Goal: Register for event/course

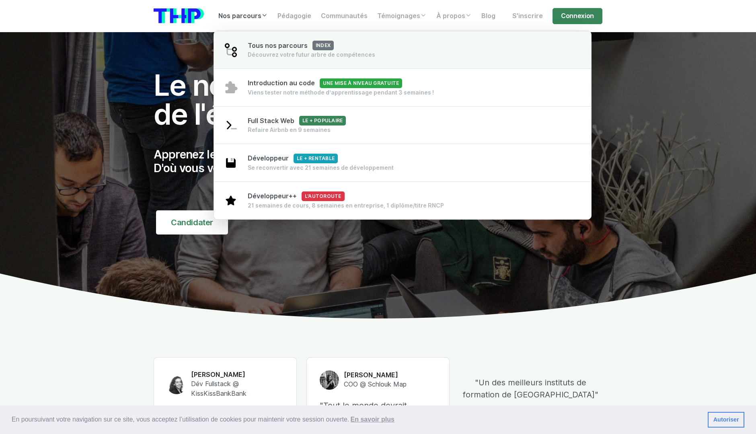
click at [375, 57] on link "Tous nos parcours index Découvrez votre futur arbre de compétences" at bounding box center [402, 50] width 377 height 38
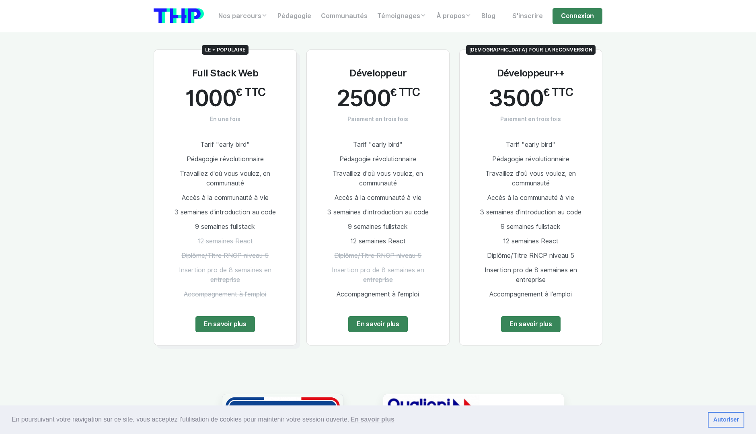
scroll to position [442, 0]
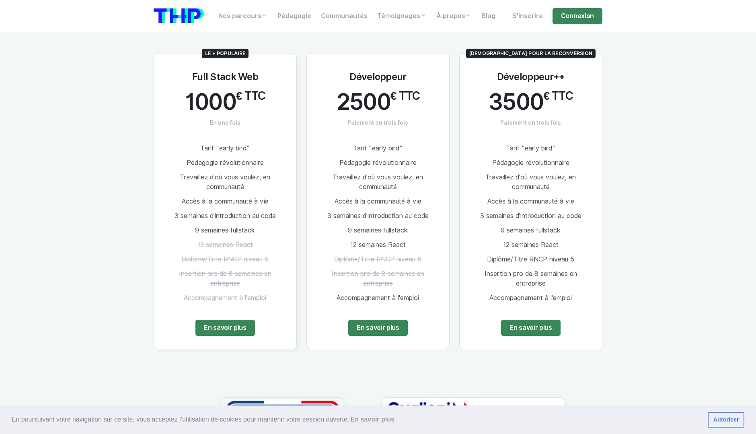
drag, startPoint x: 199, startPoint y: 144, endPoint x: 256, endPoint y: 246, distance: 116.7
click at [256, 246] on ul "Tarif "early bird" Pédagogie révolutionnaire Travaillez d'où vous voulez, en co…" at bounding box center [225, 223] width 117 height 164
click at [255, 246] on li "12 semaines React" at bounding box center [225, 245] width 117 height 14
click at [175, 255] on li "Diplôme/Titre RNCP niveau 5" at bounding box center [225, 259] width 117 height 14
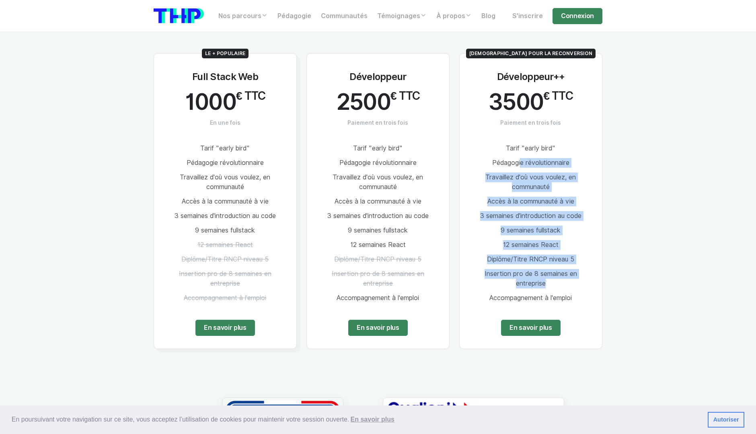
drag, startPoint x: 526, startPoint y: 158, endPoint x: 542, endPoint y: 288, distance: 131.2
click at [542, 288] on ul "Tarif "early bird" Pédagogie révolutionnaire Travaillez d'où vous voulez, en co…" at bounding box center [530, 223] width 117 height 164
click at [542, 287] on span "Insertion pro de 8 semaines en entreprise" at bounding box center [530, 278] width 92 height 17
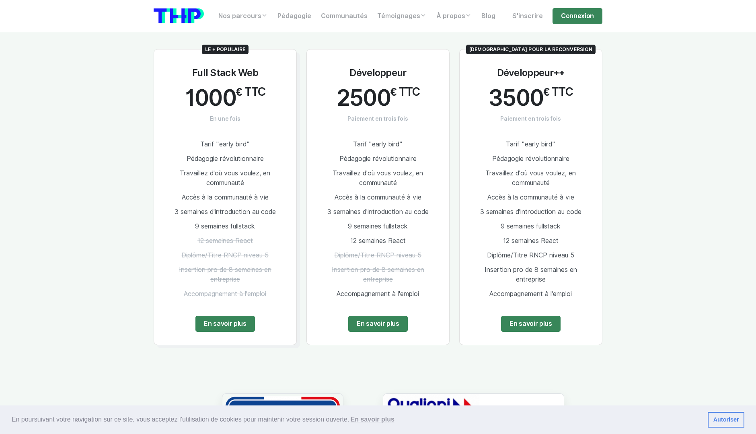
scroll to position [482, 0]
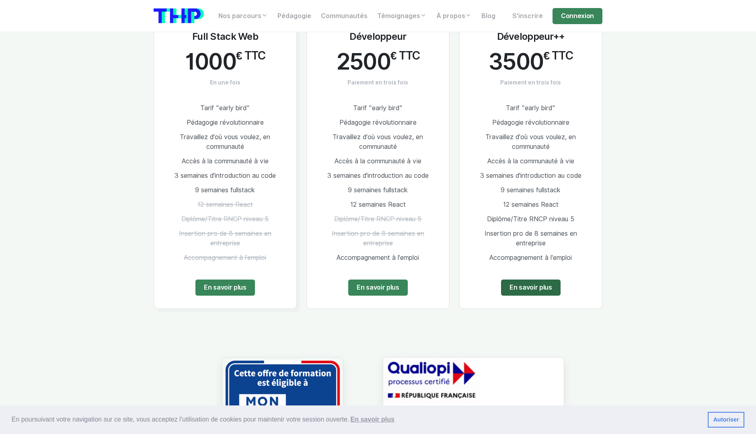
click at [546, 294] on link "En savoir plus" at bounding box center [530, 287] width 59 height 16
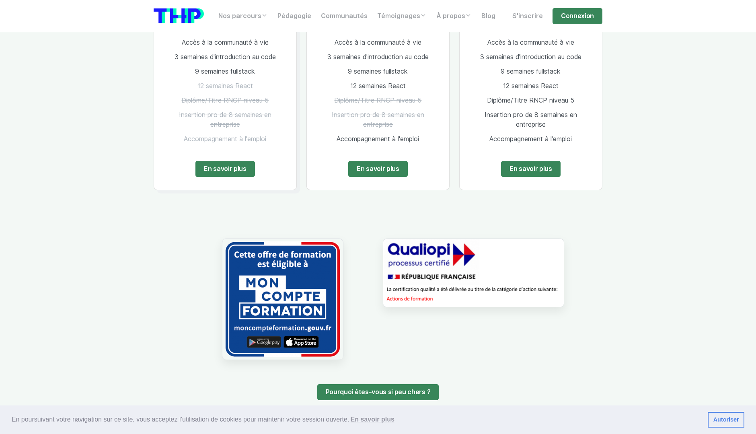
scroll to position [603, 0]
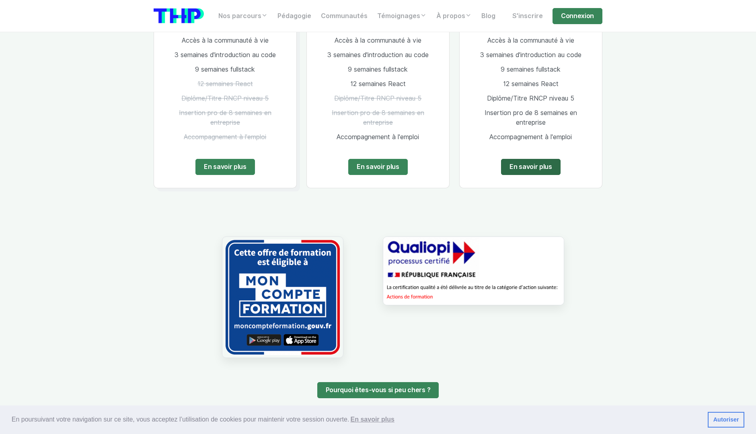
click at [512, 165] on link "En savoir plus" at bounding box center [530, 167] width 59 height 16
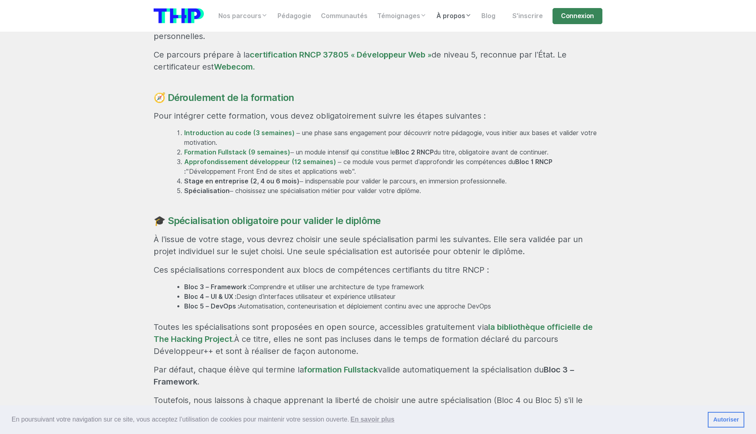
scroll to position [522, 0]
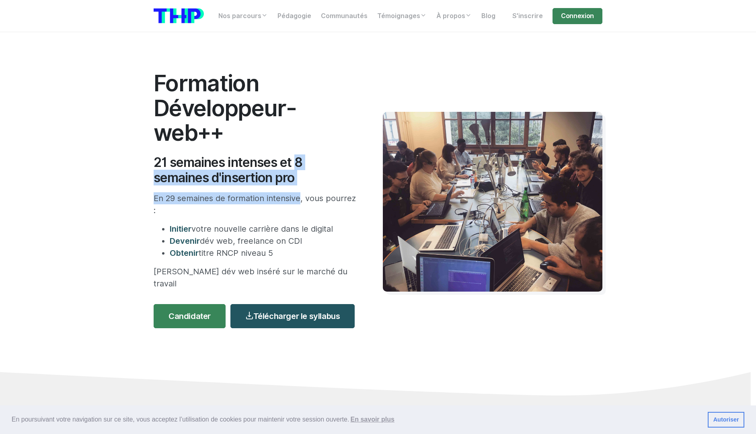
drag, startPoint x: 293, startPoint y: 159, endPoint x: 315, endPoint y: 186, distance: 35.1
click at [305, 186] on div "Formation Développeur-web++ 21 semaines intenses et 8 semaines d'insertion pro …" at bounding box center [263, 202] width 229 height 262
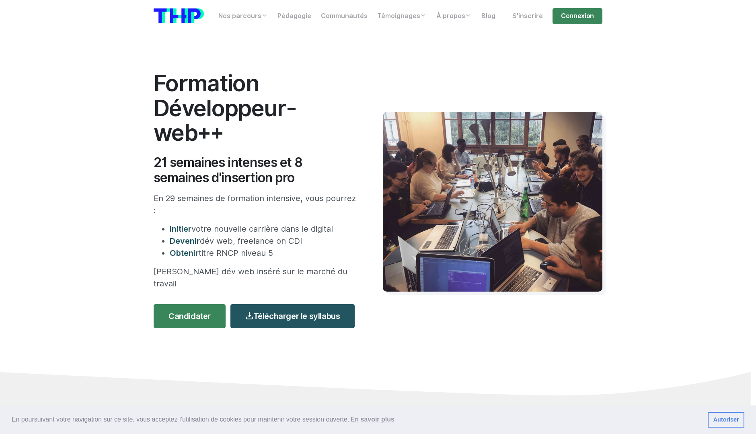
click at [315, 186] on div "Formation Développeur-web++ 21 semaines intenses et 8 semaines d'insertion pro …" at bounding box center [263, 202] width 229 height 262
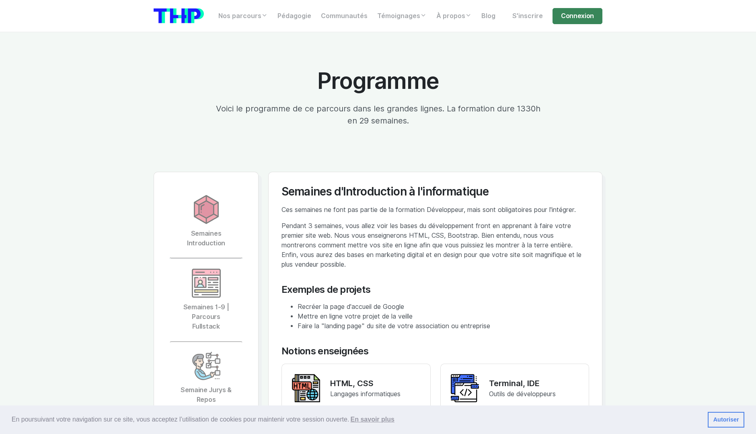
scroll to position [1688, 0]
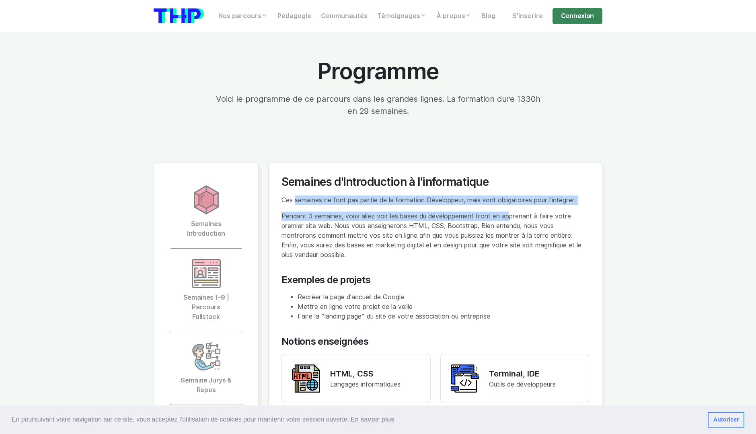
drag, startPoint x: 292, startPoint y: 177, endPoint x: 510, endPoint y: 195, distance: 219.4
click at [510, 195] on div "Semaines d'Introduction à l'informatique Ces semaines ne font pas partie de la …" at bounding box center [434, 322] width 307 height 295
click at [510, 211] on p "Pendant 3 semaines, vous allez voir les bases du développement front en apprena…" at bounding box center [434, 235] width 307 height 48
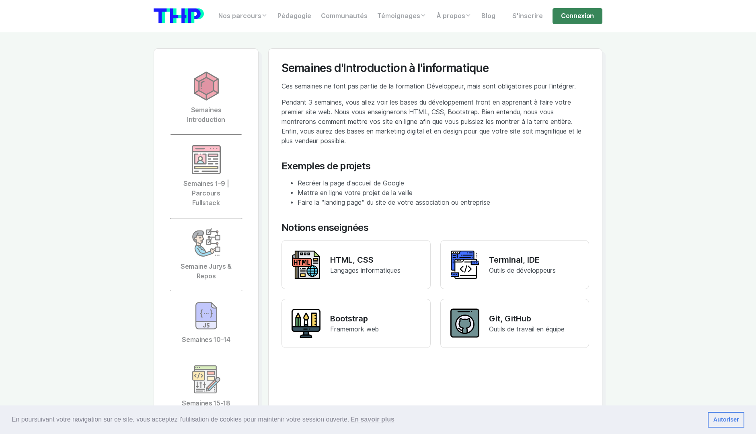
scroll to position [1849, 0]
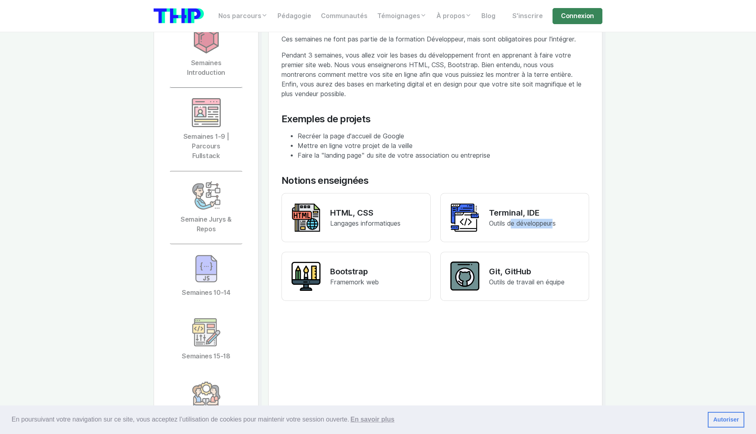
drag, startPoint x: 509, startPoint y: 200, endPoint x: 547, endPoint y: 202, distance: 38.6
click at [553, 219] on span "Outils de développeurs" at bounding box center [522, 223] width 67 height 8
click at [547, 219] on span "Outils de développeurs" at bounding box center [522, 223] width 67 height 8
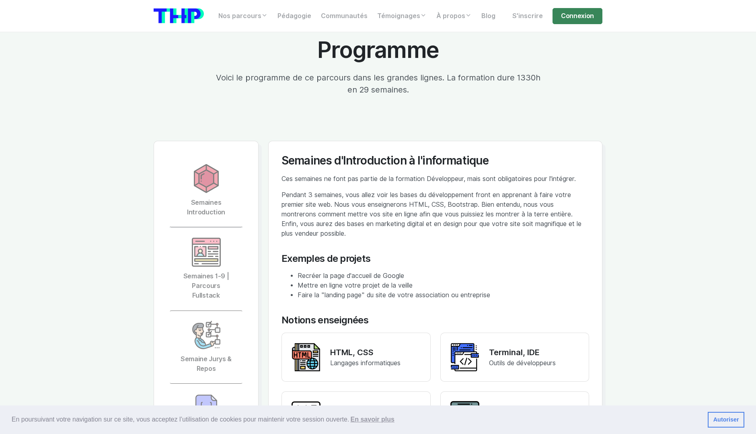
scroll to position [1688, 0]
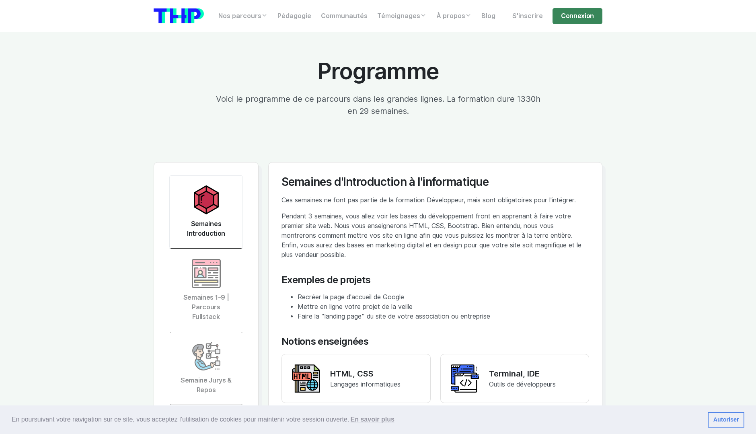
click at [218, 185] on img at bounding box center [206, 199] width 29 height 29
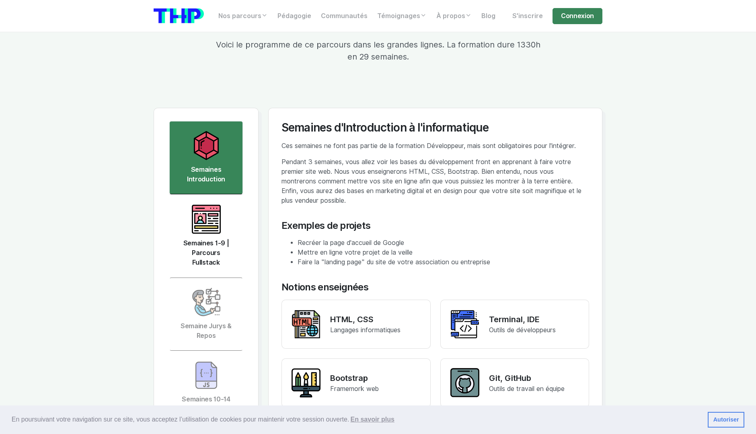
scroll to position [1768, 0]
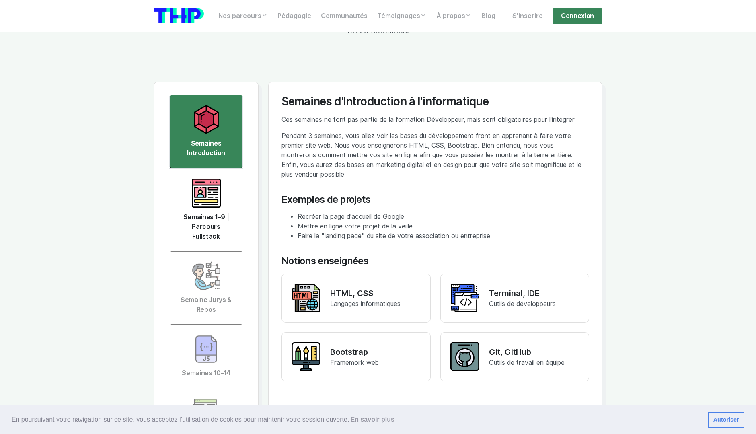
click at [201, 178] on img at bounding box center [206, 192] width 29 height 29
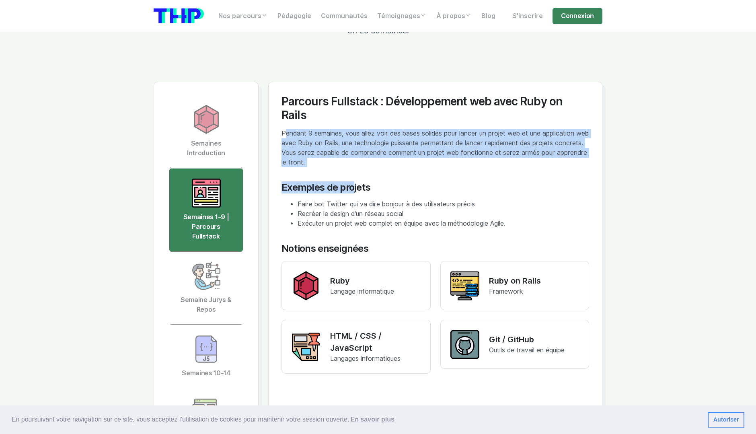
drag, startPoint x: 284, startPoint y: 99, endPoint x: 376, endPoint y: 145, distance: 102.4
click at [354, 139] on div "Parcours Fullstack : Développement web avec Ruby on Rails Pendant 9 semaines, v…" at bounding box center [434, 239] width 307 height 288
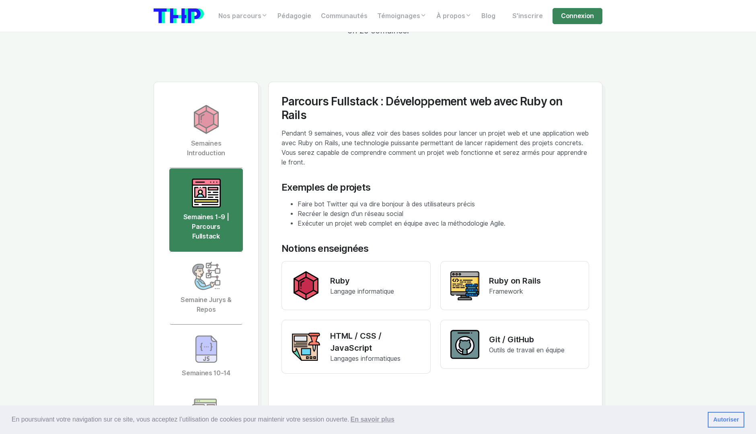
drag, startPoint x: 376, startPoint y: 145, endPoint x: 367, endPoint y: 153, distance: 12.5
click at [376, 182] on div "Exemples de projets" at bounding box center [434, 188] width 307 height 12
drag, startPoint x: 339, startPoint y: 168, endPoint x: 380, endPoint y: 191, distance: 47.3
click at [380, 199] on ul "Faire bot Twitter qui va dire bonjour à des utilisateurs précis Recréer le desi…" at bounding box center [434, 213] width 307 height 29
click at [382, 219] on li "Exécuter un projet web complet en équipe avec la méthodologie Agile." at bounding box center [442, 224] width 291 height 10
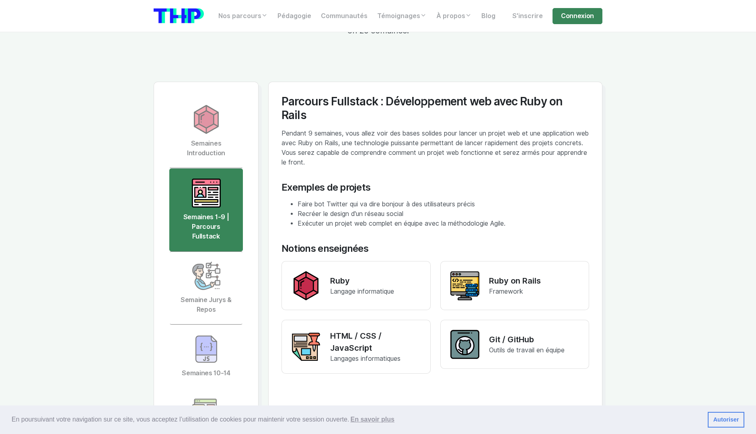
click at [416, 204] on div "Parcours Fullstack : Développement web avec Ruby on Rails Pendant 9 semaines, v…" at bounding box center [434, 239] width 307 height 288
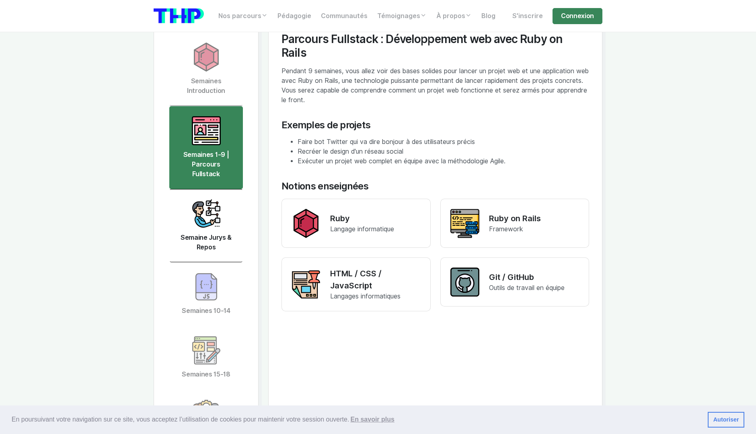
scroll to position [1849, 0]
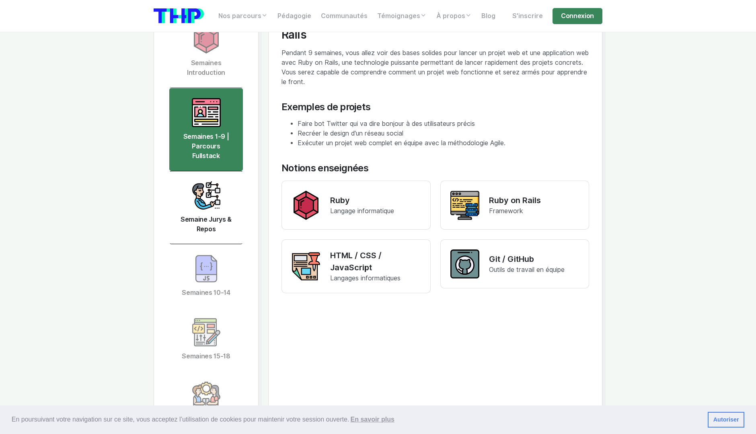
click at [193, 193] on link "Semaine Jurys & Repos" at bounding box center [206, 207] width 74 height 73
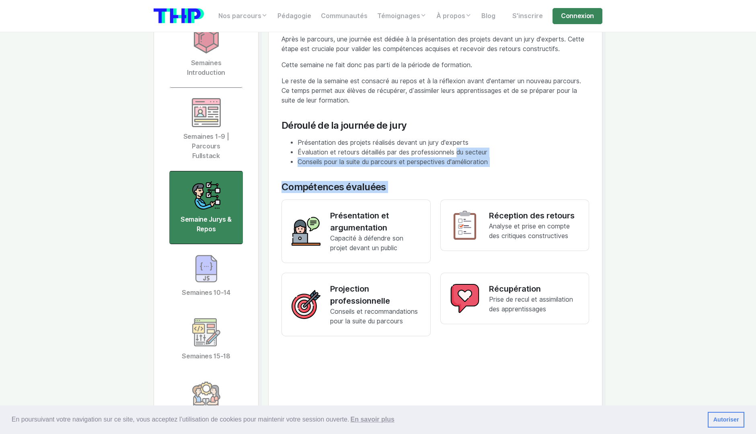
drag, startPoint x: 311, startPoint y: 119, endPoint x: 459, endPoint y: 124, distance: 148.4
click at [459, 124] on div "Période des jurys et repos Après le parcours, une journée est dédiée à la prése…" at bounding box center [434, 179] width 307 height 331
click at [460, 147] on li "Évaluation et retours détaillés par des professionnels du secteur" at bounding box center [442, 152] width 291 height 10
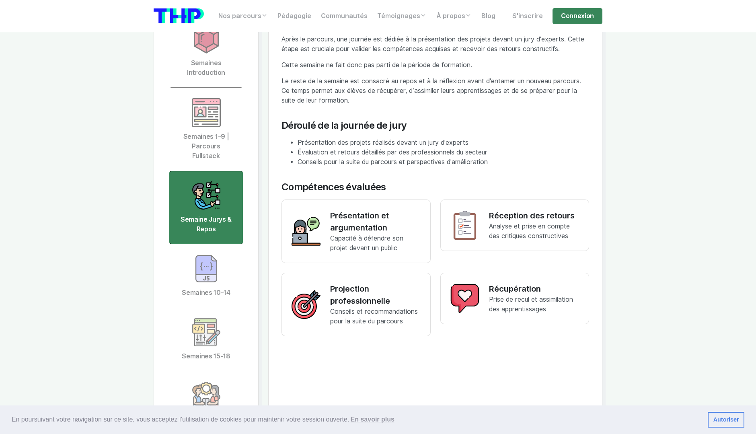
click at [350, 147] on li "Évaluation et retours détaillés par des professionnels du secteur" at bounding box center [442, 152] width 291 height 10
click at [232, 248] on link "Semaines 10-14" at bounding box center [206, 275] width 74 height 63
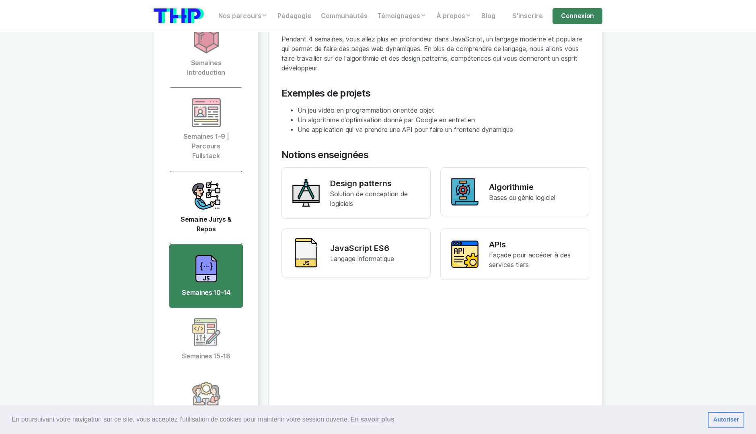
click at [206, 189] on link "Semaine Jurys & Repos" at bounding box center [206, 207] width 74 height 73
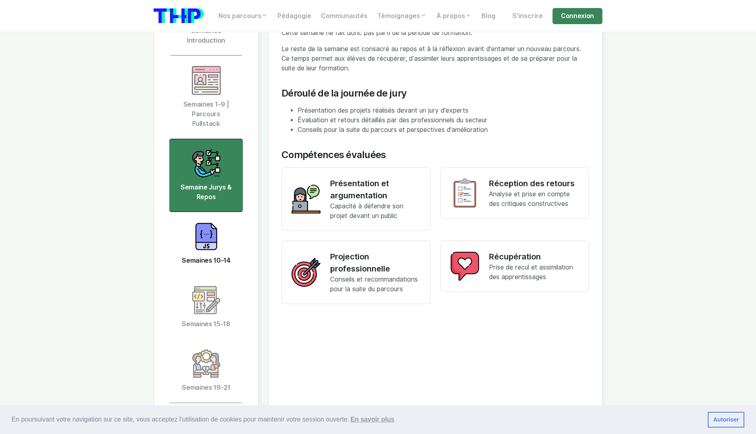
scroll to position [2009, 0]
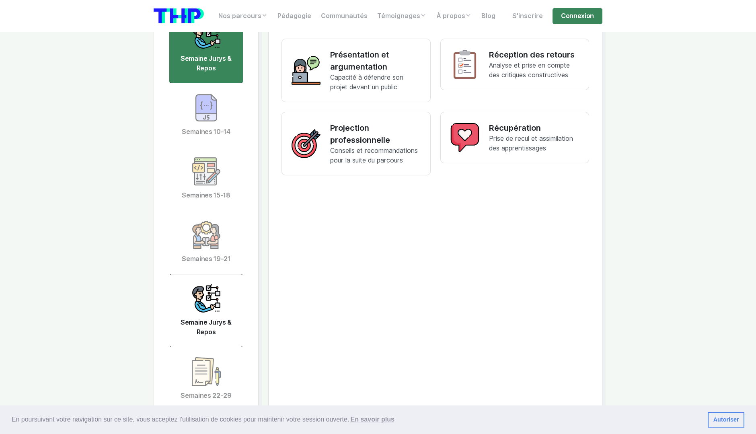
click at [225, 283] on link "Semaine Jurys & Repos" at bounding box center [206, 310] width 74 height 73
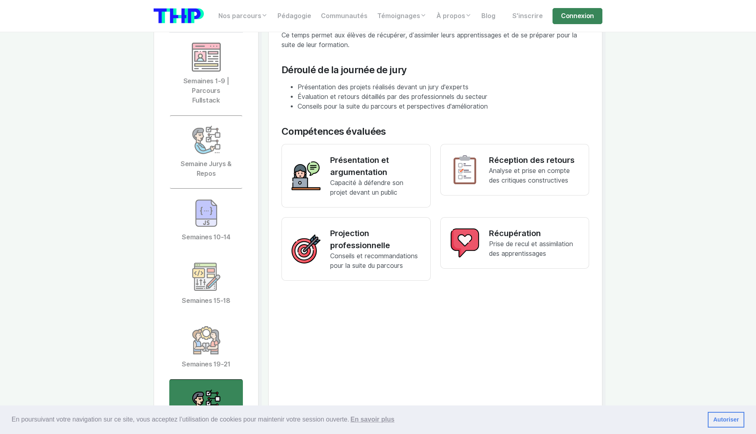
scroll to position [1889, 0]
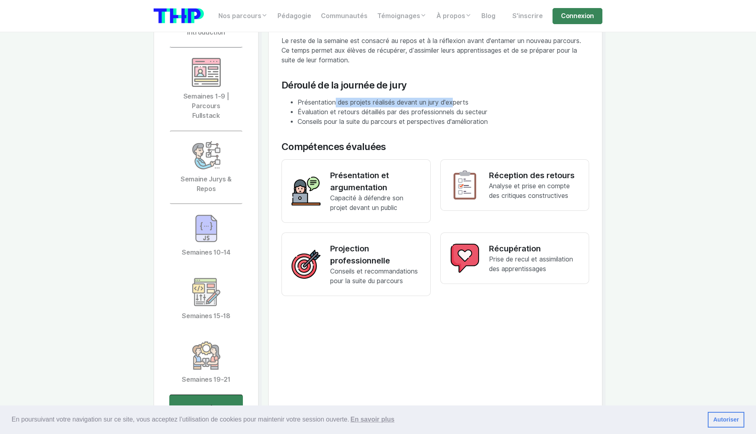
drag, startPoint x: 334, startPoint y: 79, endPoint x: 452, endPoint y: 82, distance: 118.2
click at [452, 98] on li "Présentation des projets réalisés devant un jury d'experts" at bounding box center [442, 103] width 291 height 10
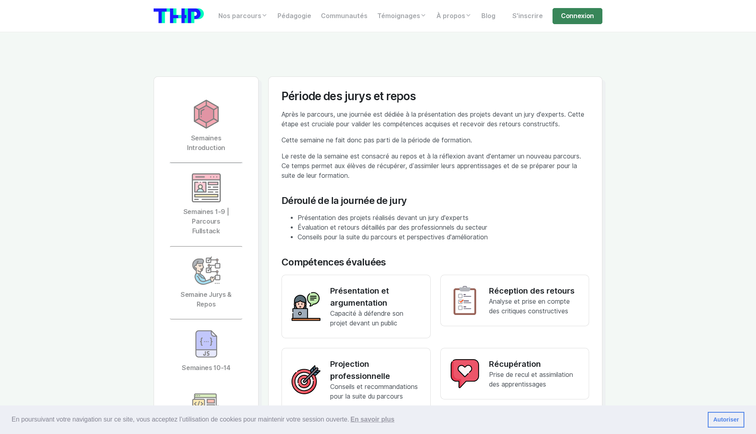
scroll to position [1768, 0]
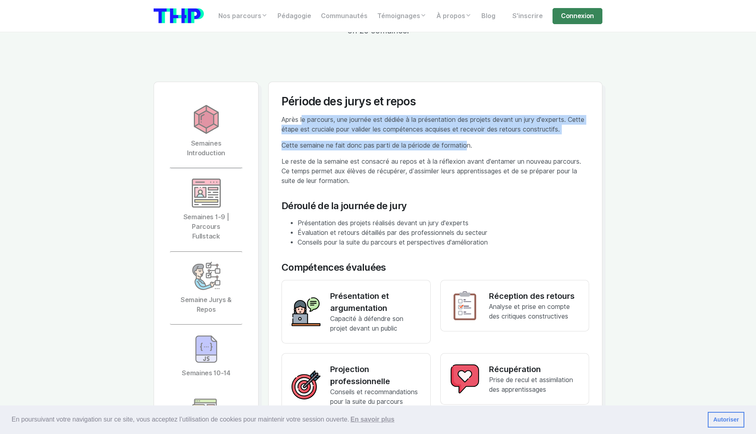
drag, startPoint x: 338, startPoint y: 99, endPoint x: 466, endPoint y: 123, distance: 129.9
click at [466, 123] on div "Période des jurys et repos Après le parcours, une journée est dédiée à la prése…" at bounding box center [434, 260] width 307 height 331
click at [465, 141] on p "Cette semaine ne fait donc pas parti de la période de formation." at bounding box center [434, 146] width 307 height 10
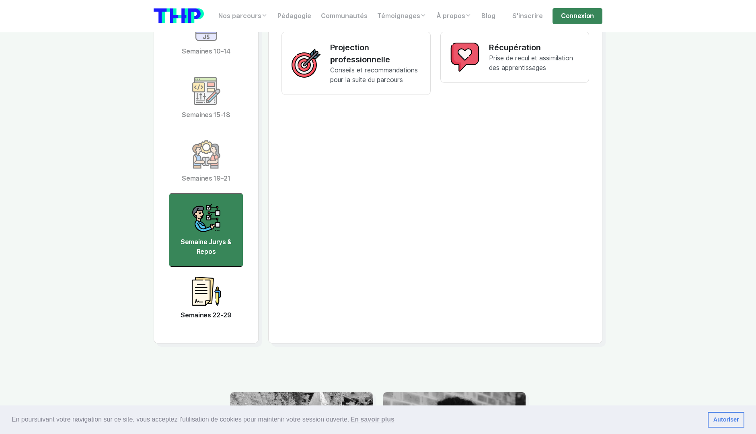
click at [208, 276] on img at bounding box center [206, 290] width 29 height 29
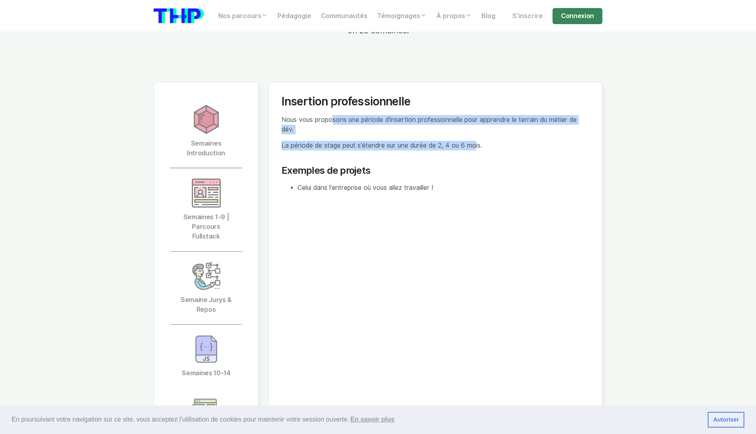
drag, startPoint x: 340, startPoint y: 93, endPoint x: 443, endPoint y: 132, distance: 110.4
click at [468, 124] on div "Insertion professionnelle Nous vous proposons une période d'insertion professio…" at bounding box center [434, 143] width 307 height 97
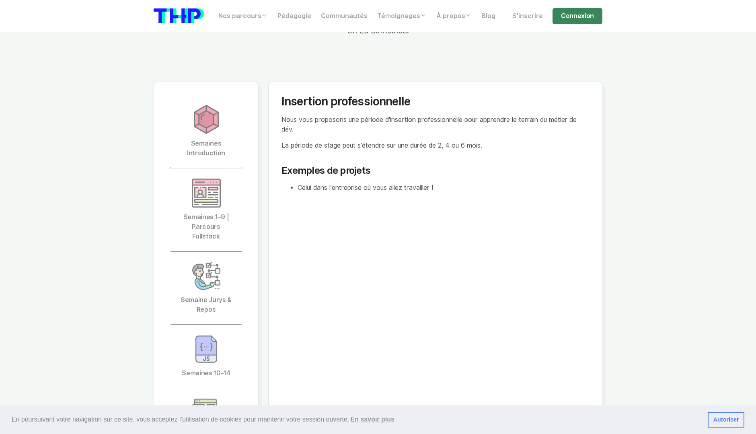
click at [398, 183] on li "Celui dans l'entreprise où vous allez travailler !" at bounding box center [442, 188] width 291 height 10
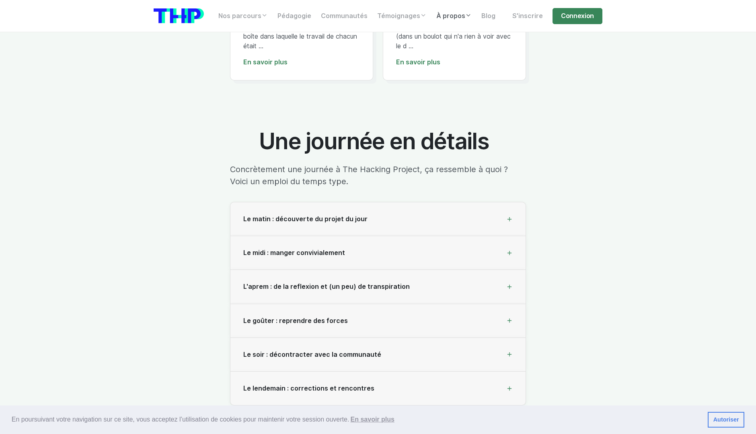
scroll to position [2692, 0]
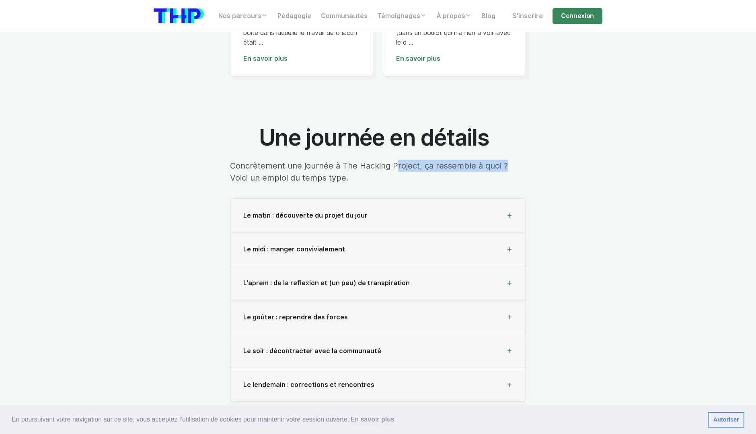
drag, startPoint x: 422, startPoint y: 140, endPoint x: 504, endPoint y: 147, distance: 83.1
click at [504, 160] on p "Concrètement une journée à The Hacking Project, ça ressemble à quoi ? Voici un …" at bounding box center [378, 172] width 296 height 24
click at [511, 160] on p "Concrètement une journée à The Hacking Project, ça ressemble à quoi ? Voici un …" at bounding box center [378, 172] width 296 height 24
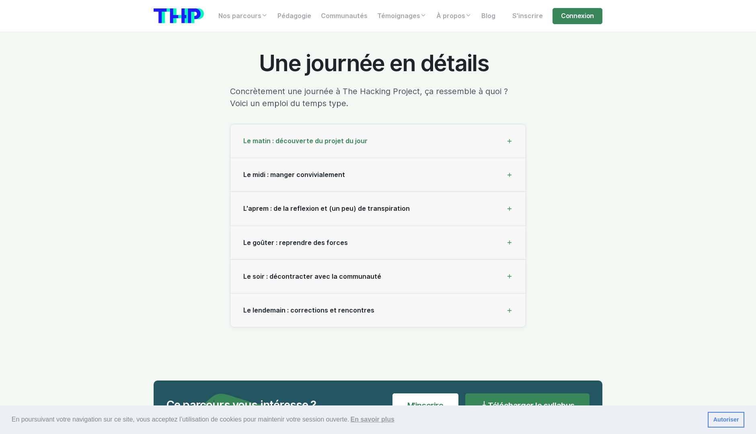
scroll to position [2773, 0]
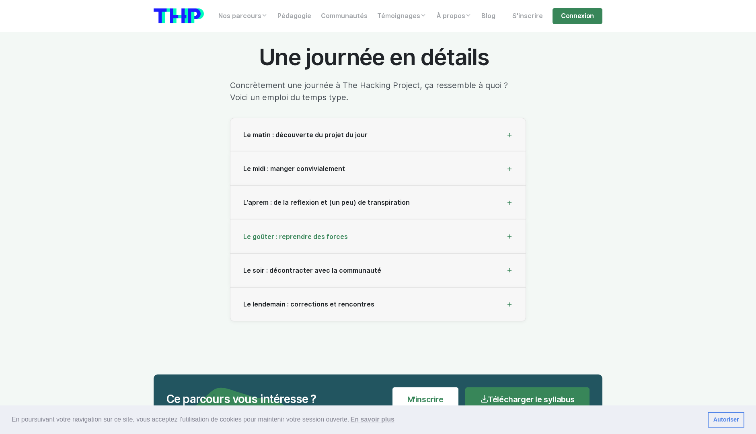
click at [500, 220] on div "Le goûter : reprendre des forces" at bounding box center [377, 237] width 295 height 34
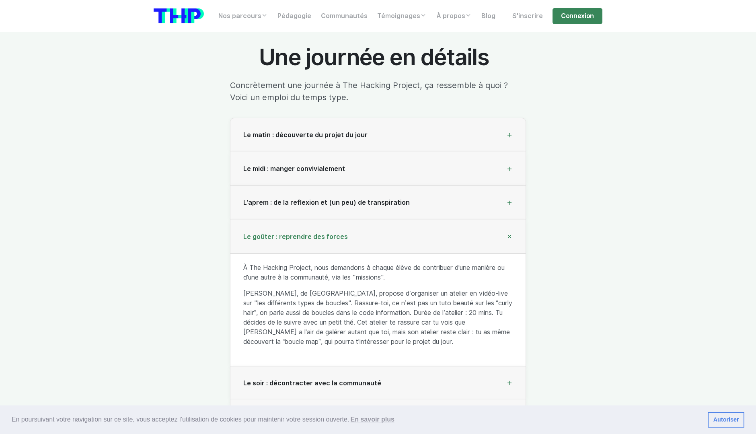
click at [504, 220] on div "Le goûter : reprendre des forces" at bounding box center [377, 237] width 295 height 34
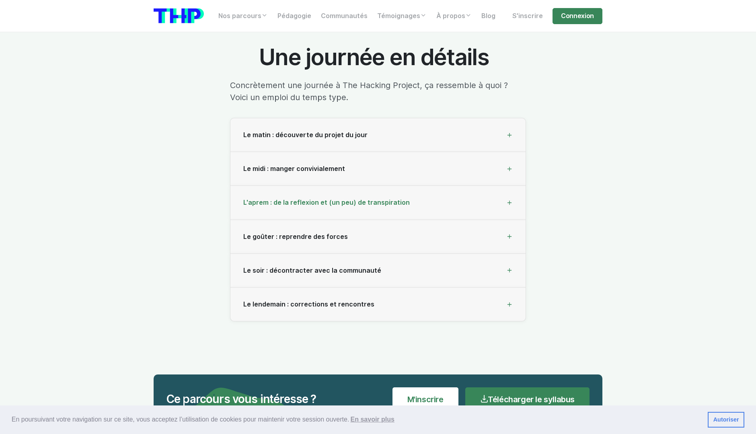
click at [506, 186] on div "L'aprem : de la reflexion et (un peu) de transpiration" at bounding box center [377, 203] width 295 height 34
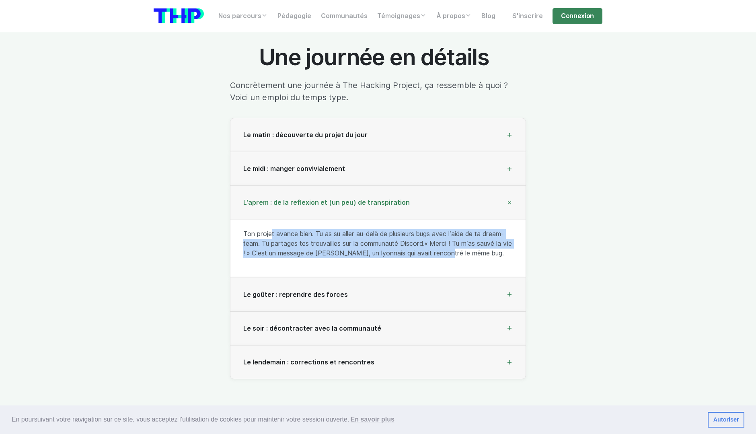
drag, startPoint x: 268, startPoint y: 205, endPoint x: 452, endPoint y: 230, distance: 184.9
click at [451, 230] on p "Ton projet avance bien. Tu as su aller au-delà de plusieurs bugs avec l’aide de…" at bounding box center [377, 243] width 269 height 29
click at [452, 230] on p "Ton projet avance bien. Tu as su aller au-delà de plusieurs bugs avec l’aide de…" at bounding box center [377, 243] width 269 height 29
click at [334, 230] on p "Ton projet avance bien. Tu as su aller au-delà de plusieurs bugs avec l’aide de…" at bounding box center [377, 243] width 269 height 29
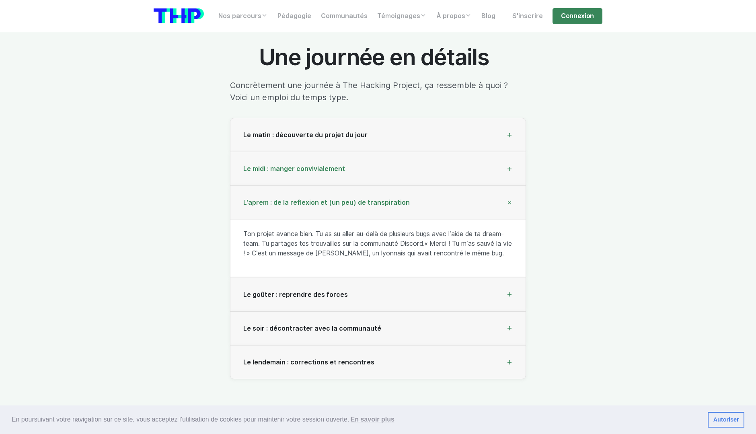
click at [505, 156] on div "Le midi : manger convivialement" at bounding box center [377, 169] width 295 height 34
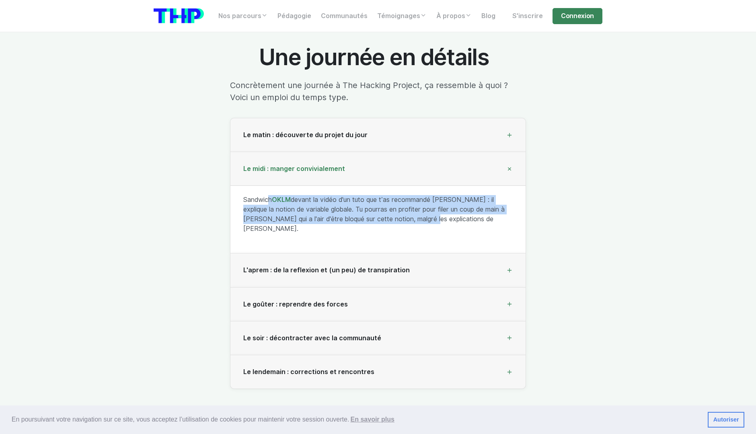
drag, startPoint x: 300, startPoint y: 177, endPoint x: 437, endPoint y: 197, distance: 138.8
click at [436, 197] on p "Sandwich OKLM devant la vidéo d'un tuto que t’as recommandé Dorothée : il expli…" at bounding box center [377, 214] width 269 height 39
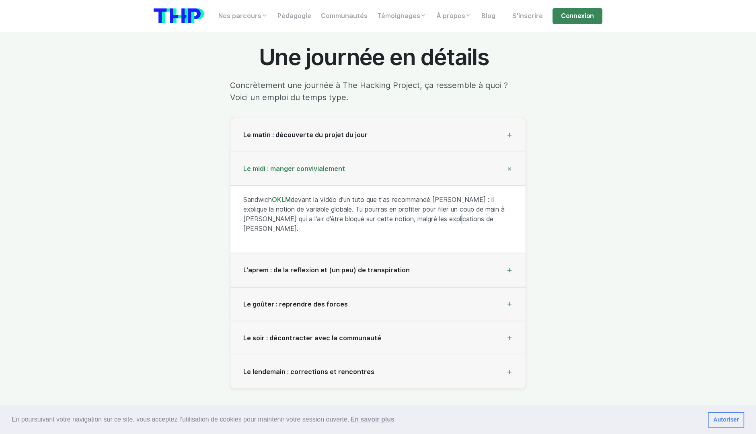
click at [451, 197] on p "Sandwich OKLM devant la vidéo d'un tuto que t’as recommandé Dorothée : il expli…" at bounding box center [377, 214] width 269 height 39
click at [475, 119] on div "Le matin : découverte du projet du jour" at bounding box center [377, 135] width 295 height 34
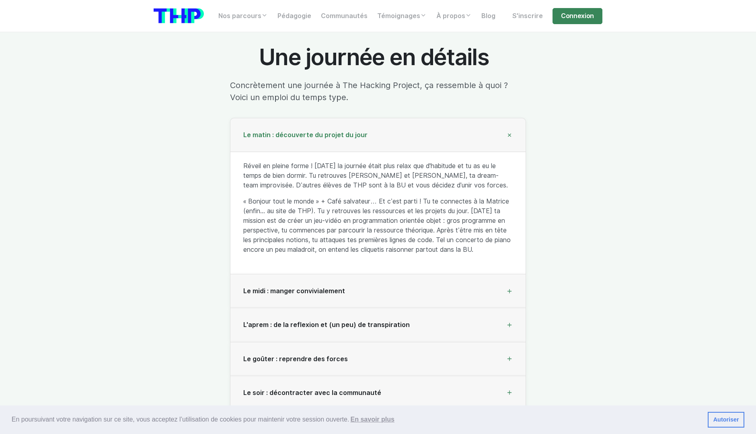
click at [598, 190] on div "Une journée en détails Concrètement une journée à The Hacking Project, ça resse…" at bounding box center [378, 251] width 458 height 413
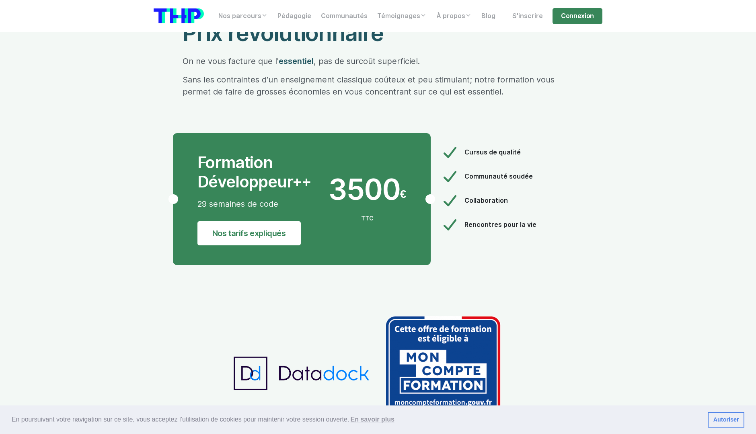
scroll to position [4702, 0]
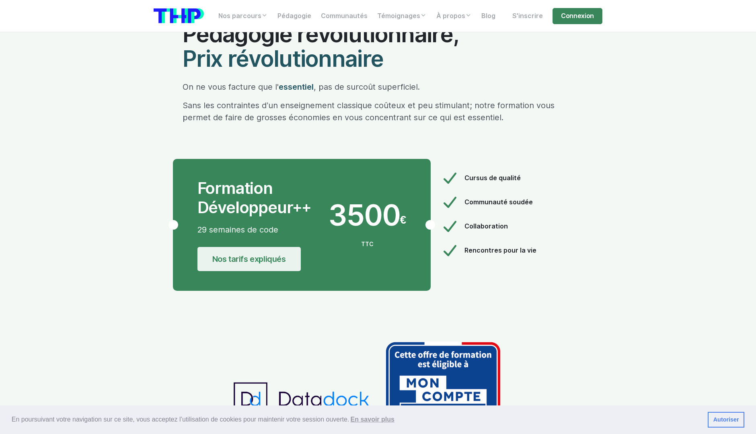
click at [278, 247] on link "Nos tarifs expliqués" at bounding box center [248, 259] width 103 height 24
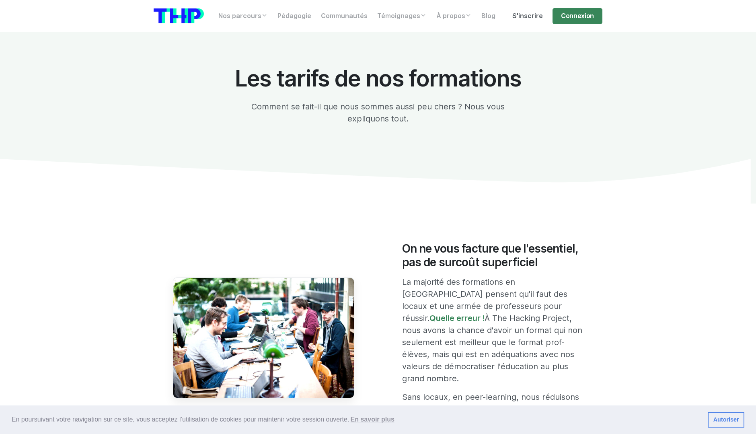
click at [532, 17] on link "S'inscrire" at bounding box center [527, 16] width 40 height 16
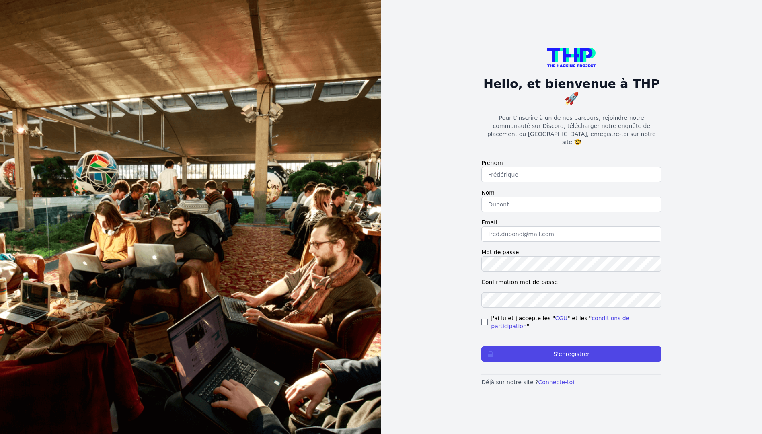
drag, startPoint x: 510, startPoint y: 115, endPoint x: 621, endPoint y: 140, distance: 113.7
click at [621, 140] on div "Hello, et bienvenue à THP 🚀 Pour t'inscrire à un de nos parcours, rejoindre not…" at bounding box center [571, 217] width 180 height 338
